Goal: Information Seeking & Learning: Find specific page/section

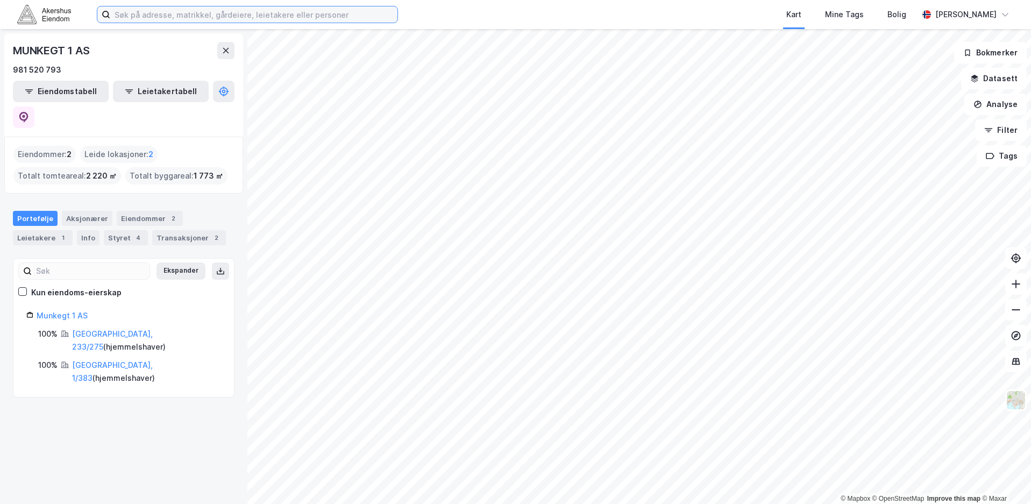
click at [198, 16] on input at bounding box center [253, 14] width 287 height 16
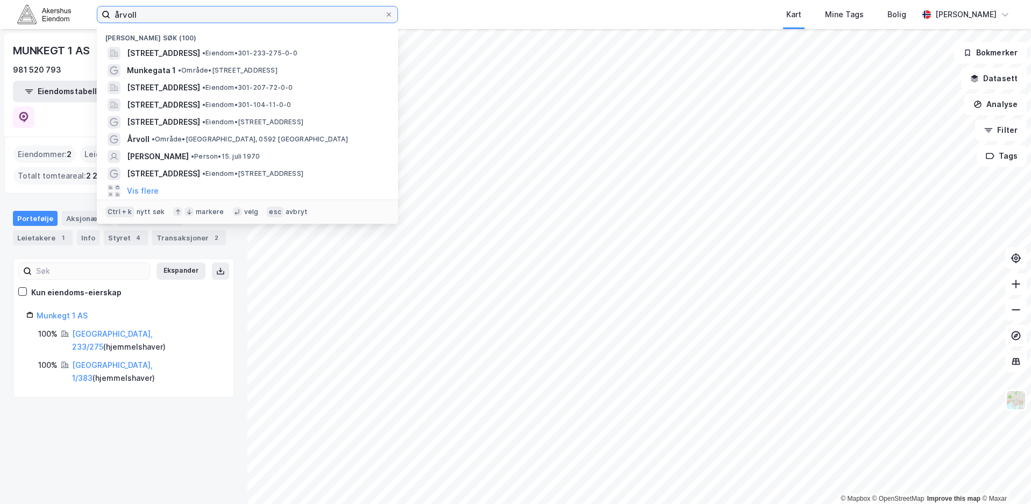
type input "årvoll"
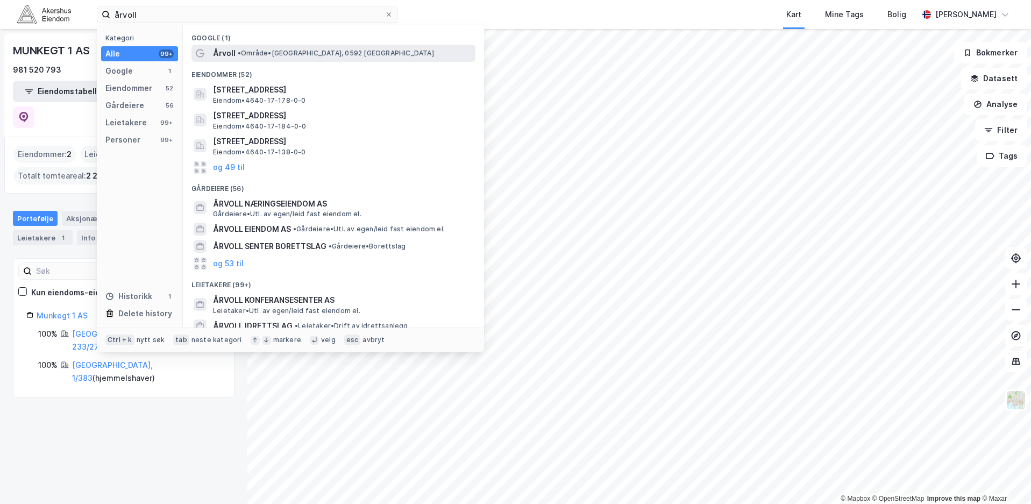
click at [218, 53] on span "Årvoll" at bounding box center [224, 53] width 23 height 13
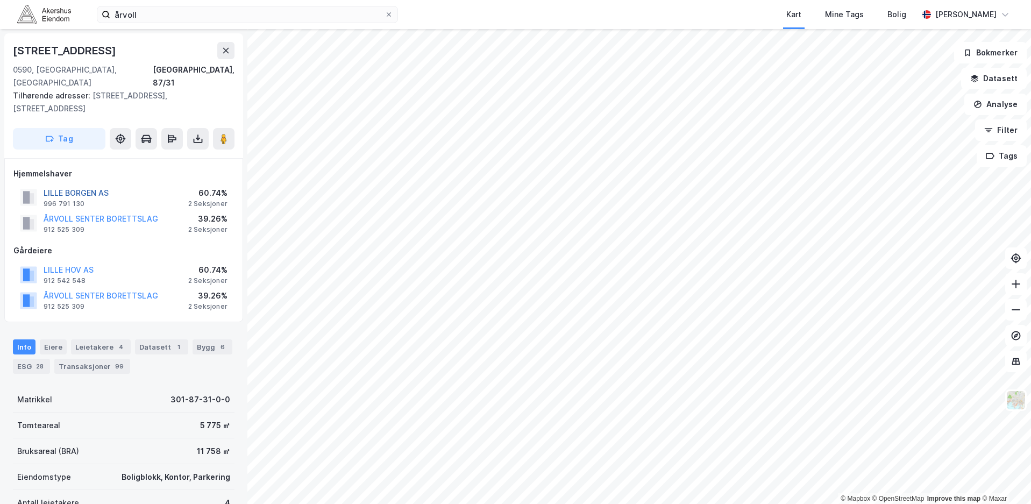
click at [0, 0] on button "LILLE BORGEN AS" at bounding box center [0, 0] width 0 height 0
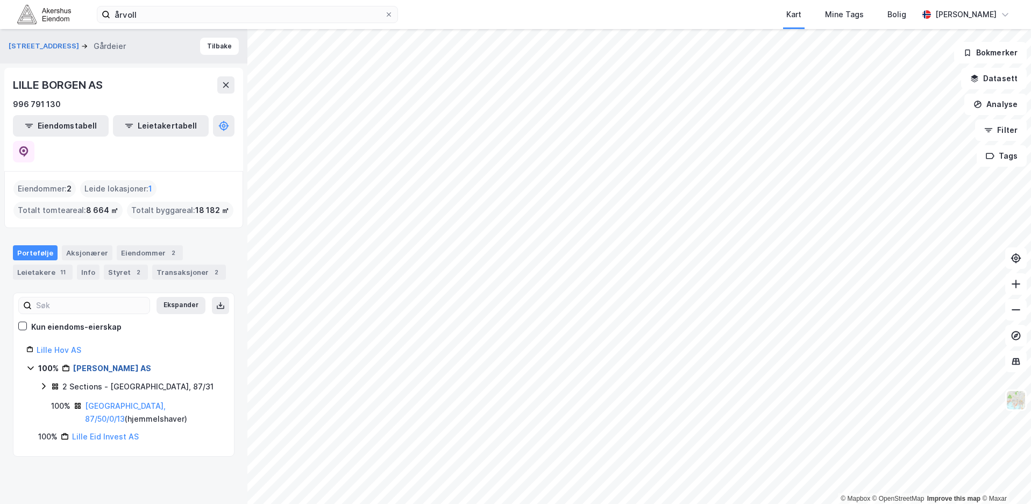
click at [108, 364] on link "[PERSON_NAME] AS" at bounding box center [112, 368] width 78 height 9
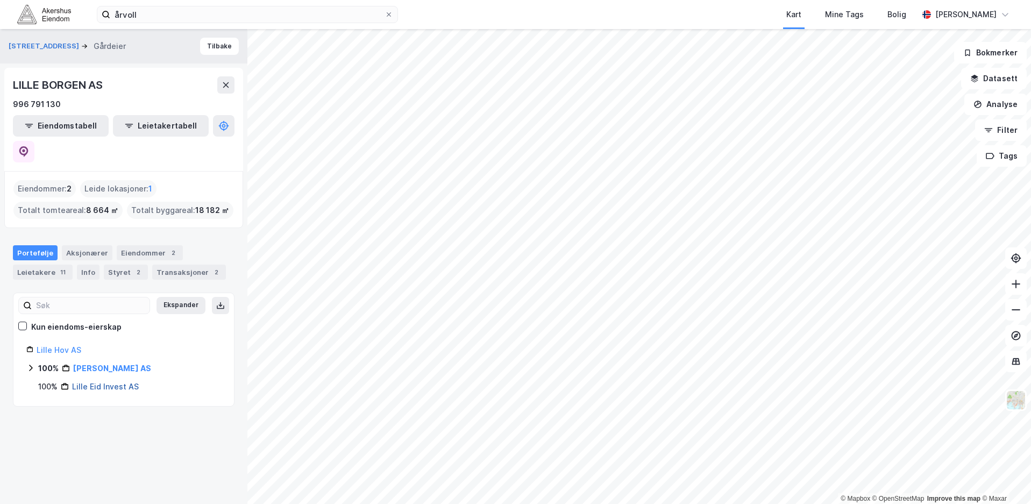
click at [110, 382] on link "Lille Eid Invest AS" at bounding box center [105, 386] width 67 height 9
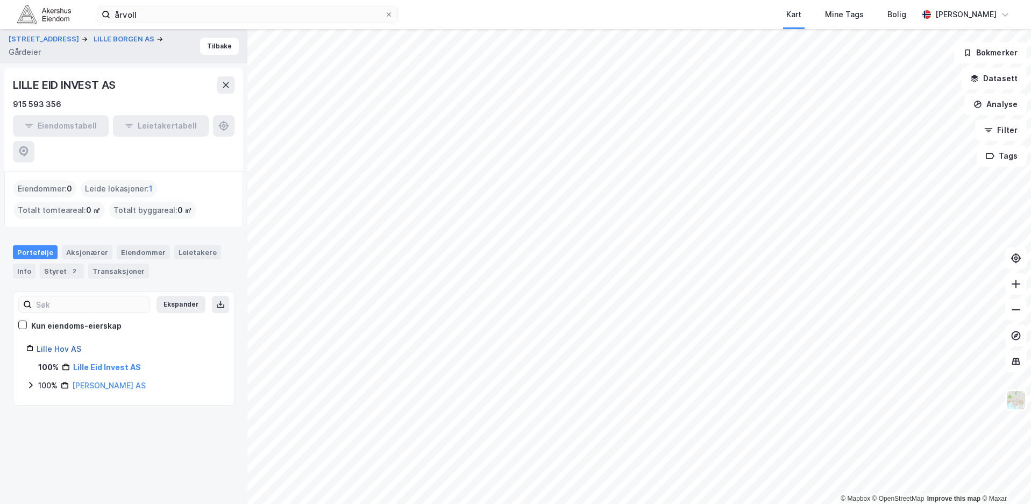
click at [71, 344] on link "Lille Hov AS" at bounding box center [59, 348] width 45 height 9
click at [100, 364] on link "[PERSON_NAME] AS" at bounding box center [109, 368] width 74 height 9
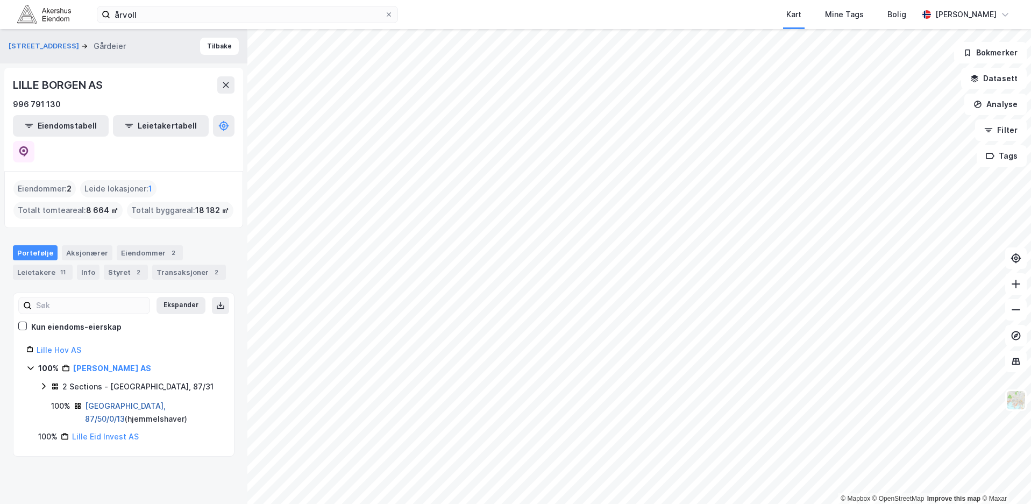
click at [104, 401] on link "[GEOGRAPHIC_DATA], 87/50/0/13" at bounding box center [125, 412] width 81 height 22
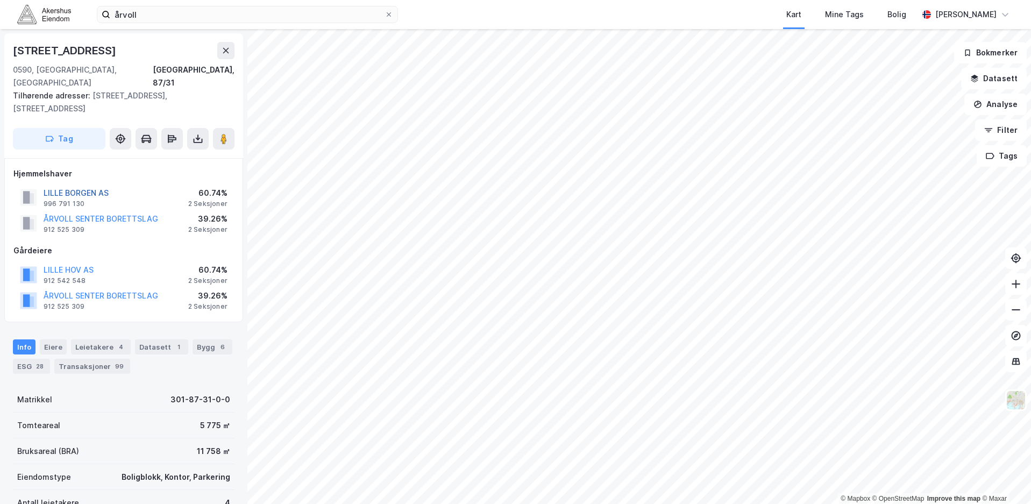
click at [0, 0] on button "LILLE BORGEN AS" at bounding box center [0, 0] width 0 height 0
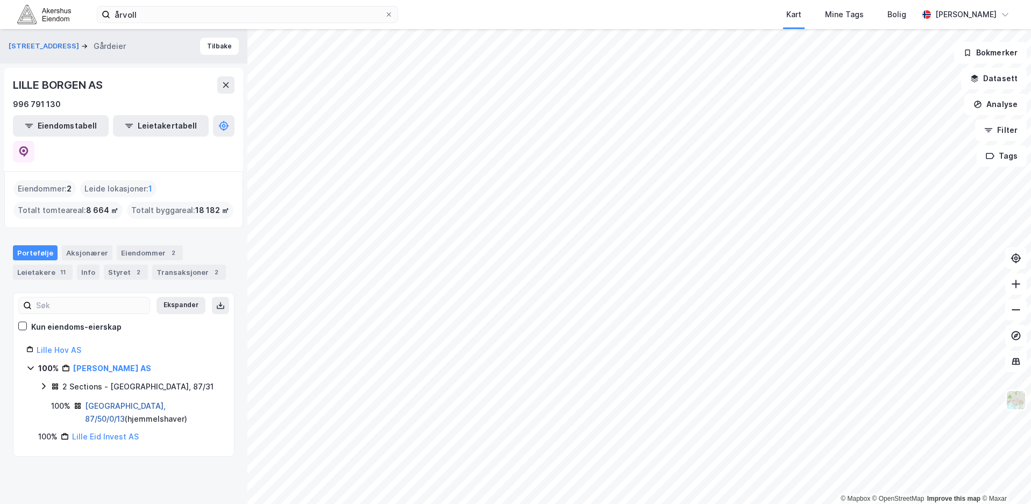
click at [104, 401] on link "[GEOGRAPHIC_DATA], 87/50/0/13" at bounding box center [125, 412] width 81 height 22
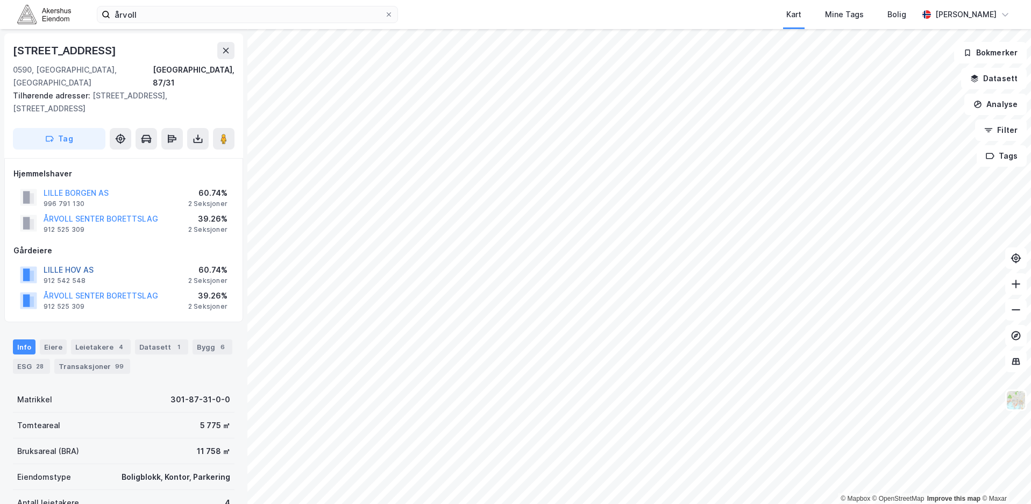
click at [0, 0] on button "LILLE HOV AS" at bounding box center [0, 0] width 0 height 0
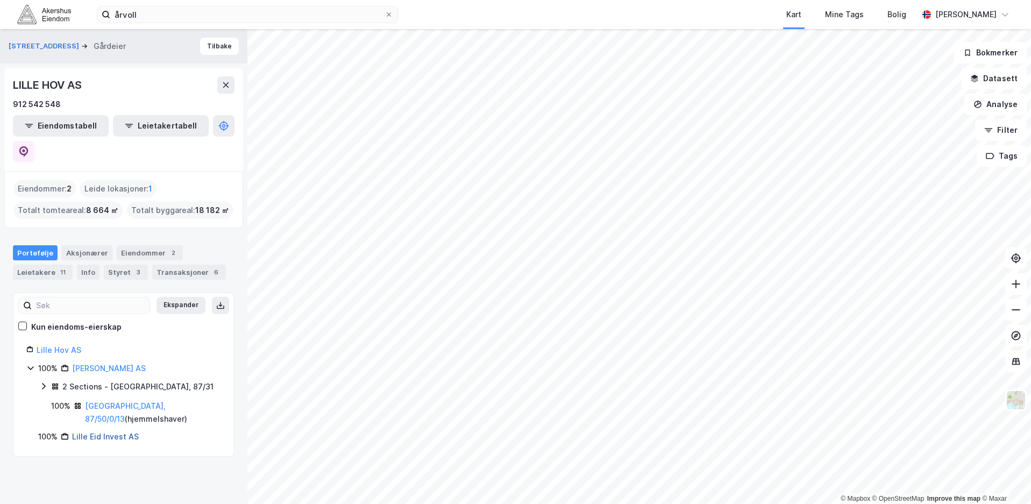
click at [95, 432] on link "Lille Eid Invest AS" at bounding box center [105, 436] width 67 height 9
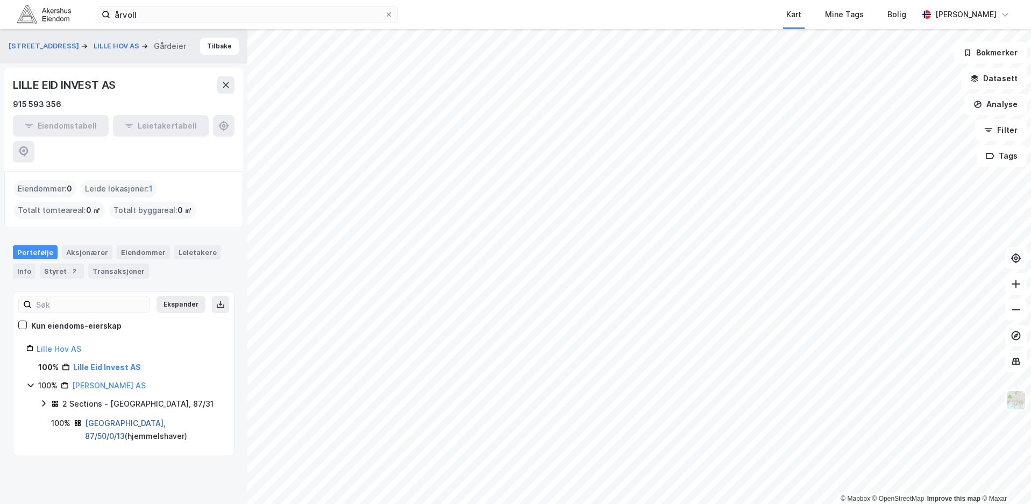
click at [97, 419] on link "[GEOGRAPHIC_DATA], 87/50/0/13" at bounding box center [125, 430] width 81 height 22
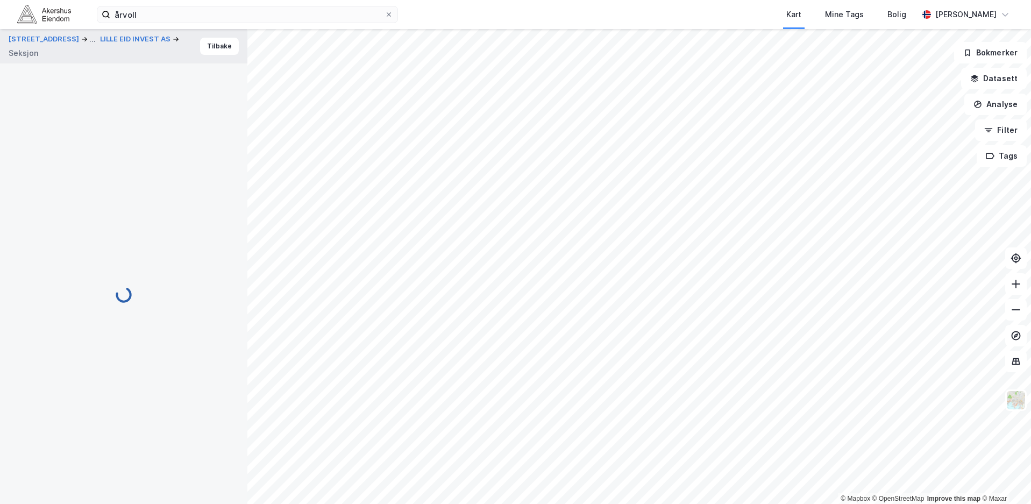
scroll to position [1, 0]
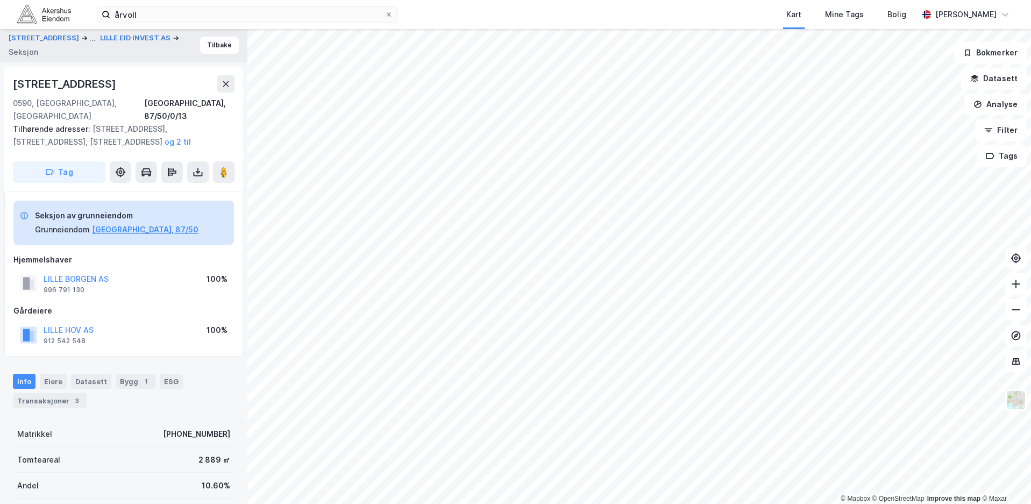
drag, startPoint x: 98, startPoint y: 327, endPoint x: 98, endPoint y: 321, distance: 5.4
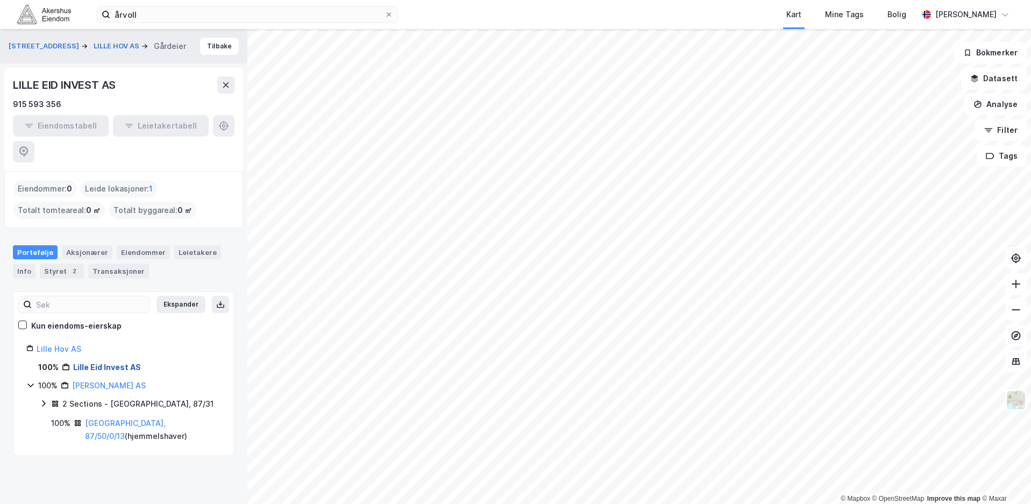
click at [103, 363] on link "Lille Eid Invest AS" at bounding box center [107, 367] width 68 height 9
click at [96, 381] on link "[PERSON_NAME] AS" at bounding box center [109, 385] width 74 height 9
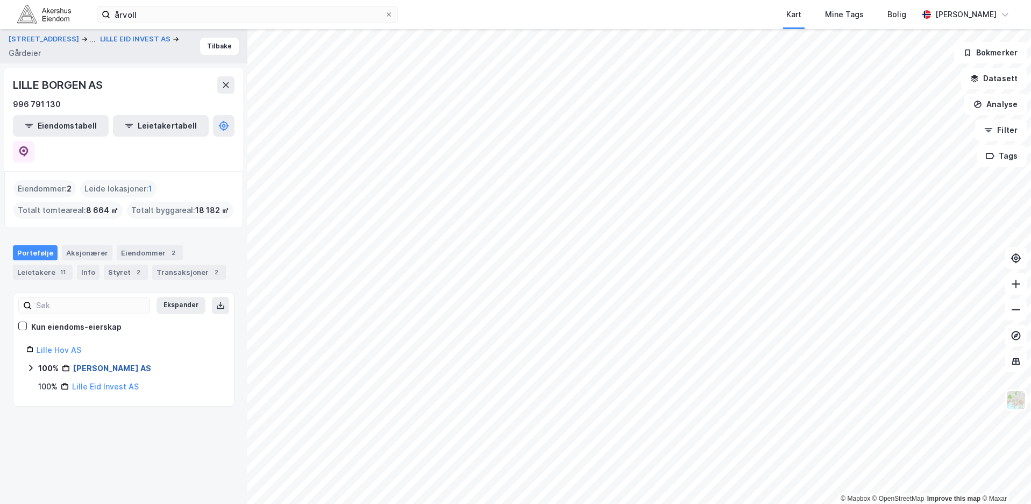
click at [104, 364] on link "[PERSON_NAME] AS" at bounding box center [112, 368] width 78 height 9
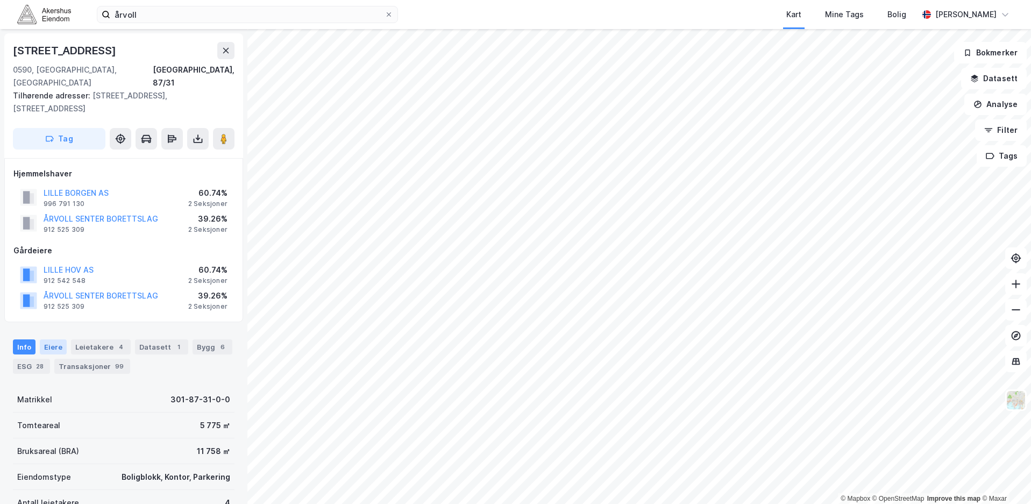
click at [55, 339] on div "Eiere" at bounding box center [53, 346] width 27 height 15
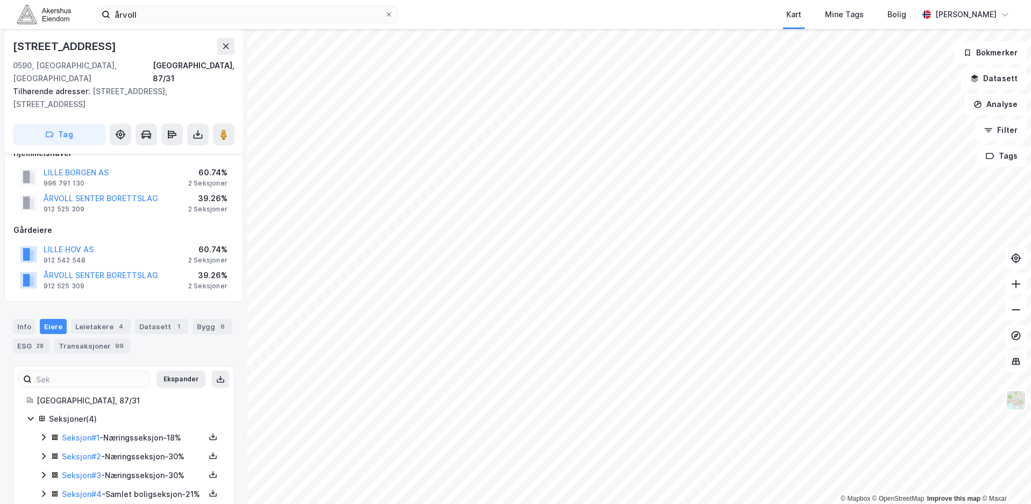
scroll to position [31, 0]
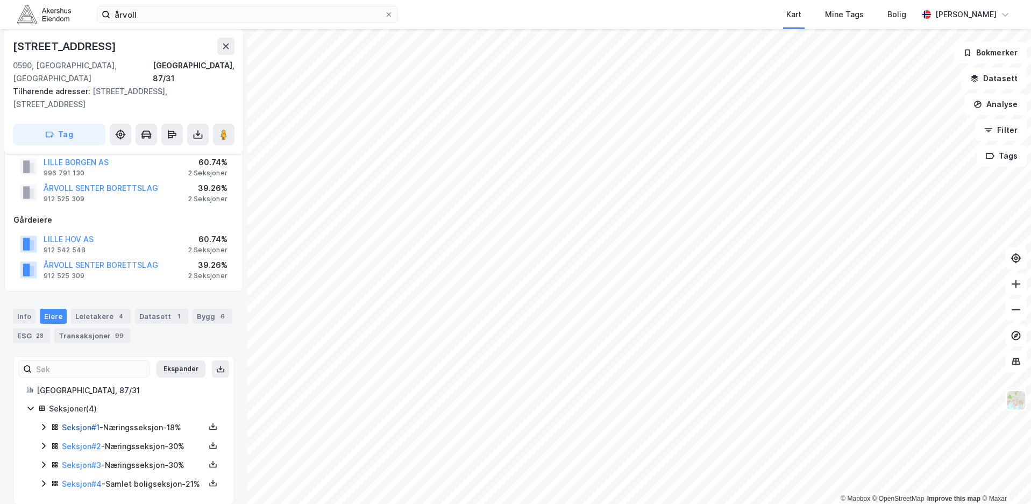
click at [70, 423] on link "Seksjon # 1" at bounding box center [81, 427] width 38 height 9
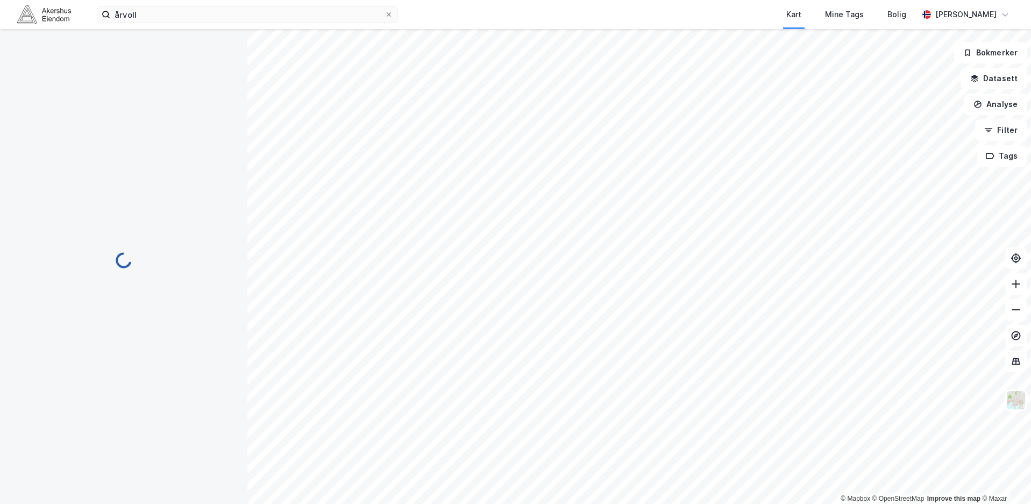
scroll to position [31, 0]
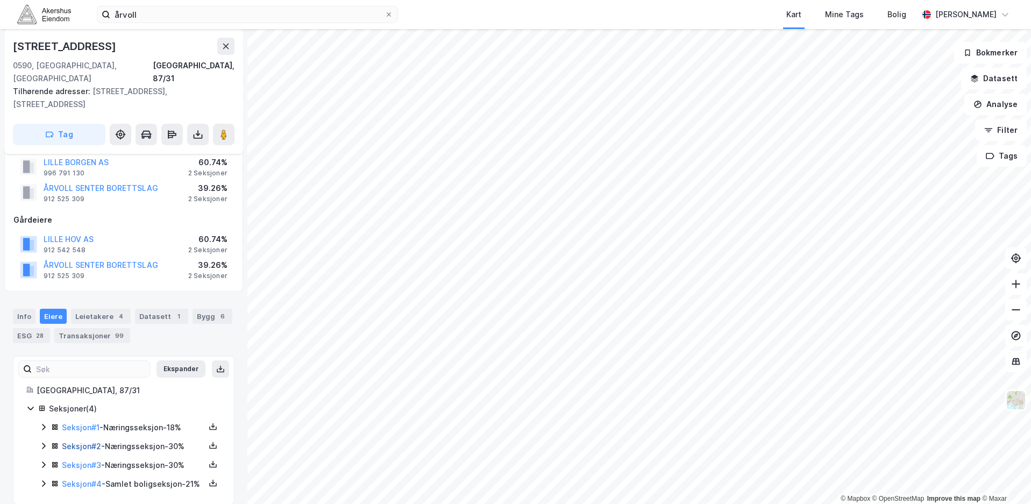
click at [84, 442] on link "Seksjon # 2" at bounding box center [81, 446] width 39 height 9
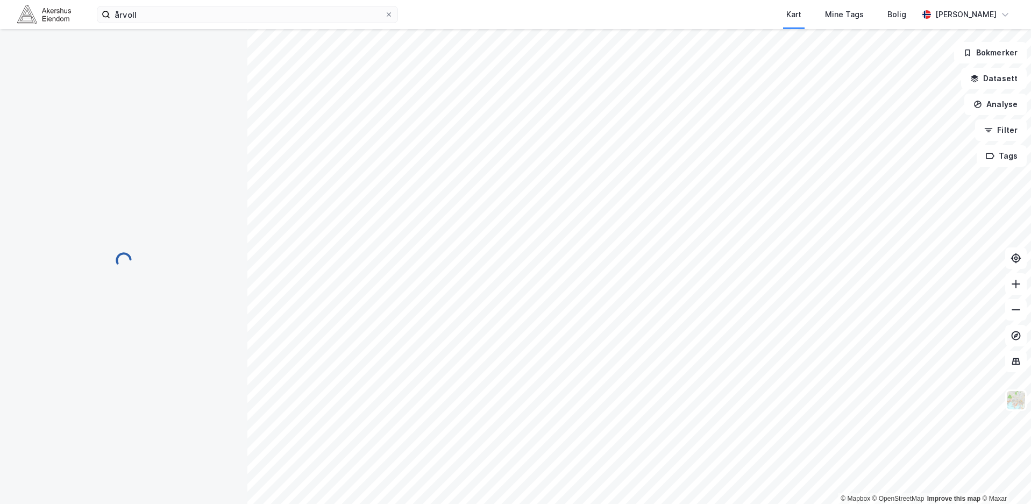
scroll to position [31, 0]
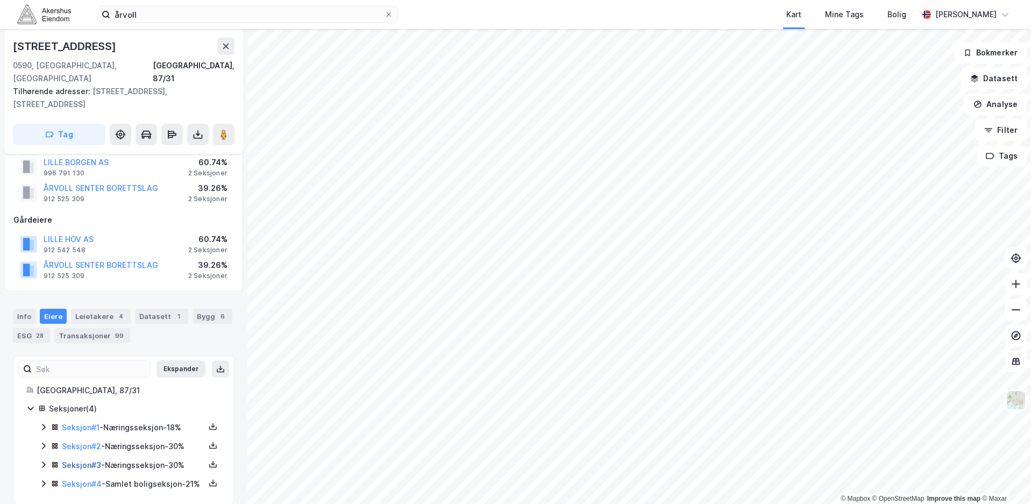
click at [83, 461] on link "Seksjon # 3" at bounding box center [81, 465] width 39 height 9
